Goal: Unclear

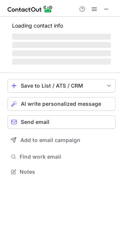
scroll to position [171, 120]
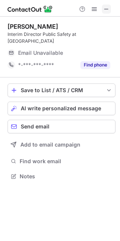
click at [106, 8] on span at bounding box center [107, 9] width 6 height 6
